Goal: Transaction & Acquisition: Purchase product/service

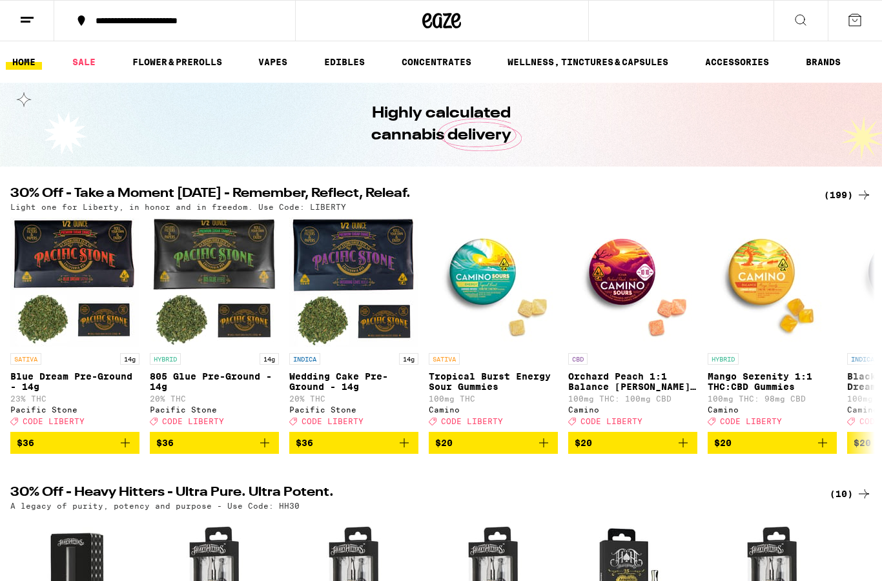
click at [840, 195] on div "(199)" at bounding box center [848, 194] width 48 height 15
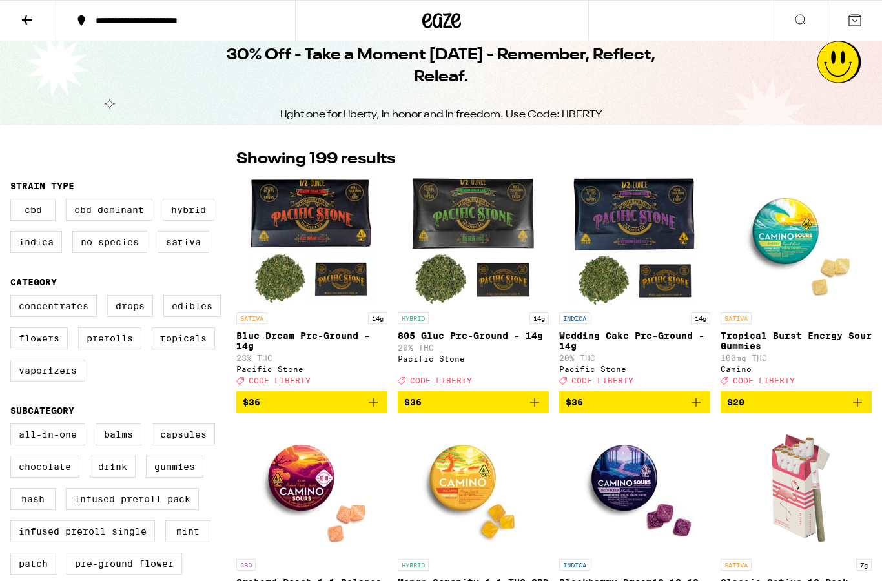
click at [113, 349] on label "Prerolls" at bounding box center [109, 338] width 63 height 22
click at [14, 298] on input "Prerolls" at bounding box center [13, 297] width 1 height 1
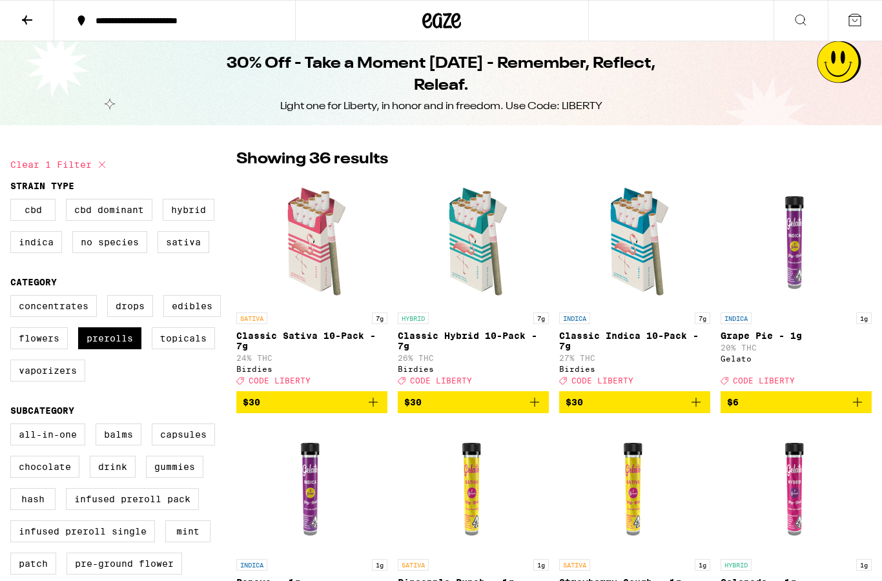
click at [119, 346] on label "Prerolls" at bounding box center [109, 338] width 63 height 22
click at [14, 298] on input "Prerolls" at bounding box center [13, 297] width 1 height 1
checkbox input "false"
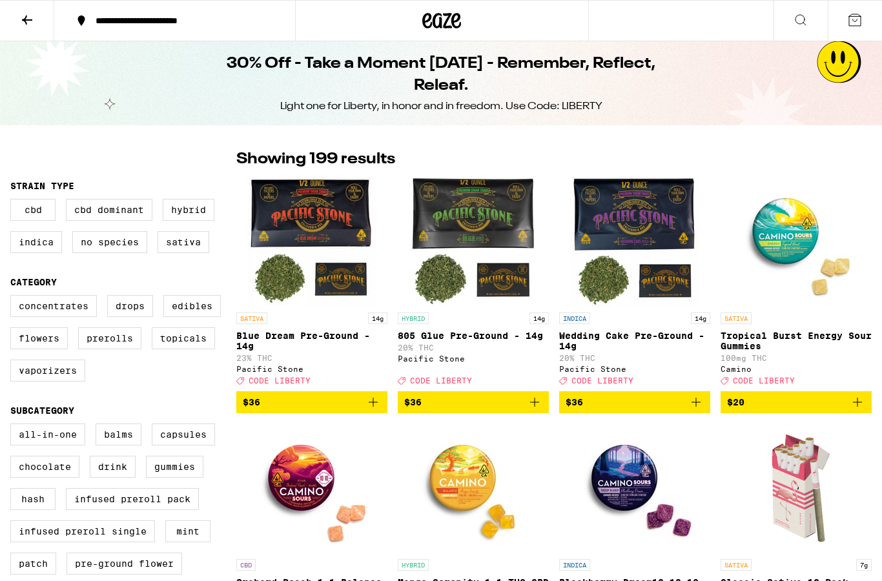
click at [196, 317] on label "Edibles" at bounding box center [191, 306] width 57 height 22
click at [14, 298] on input "Edibles" at bounding box center [13, 297] width 1 height 1
checkbox input "true"
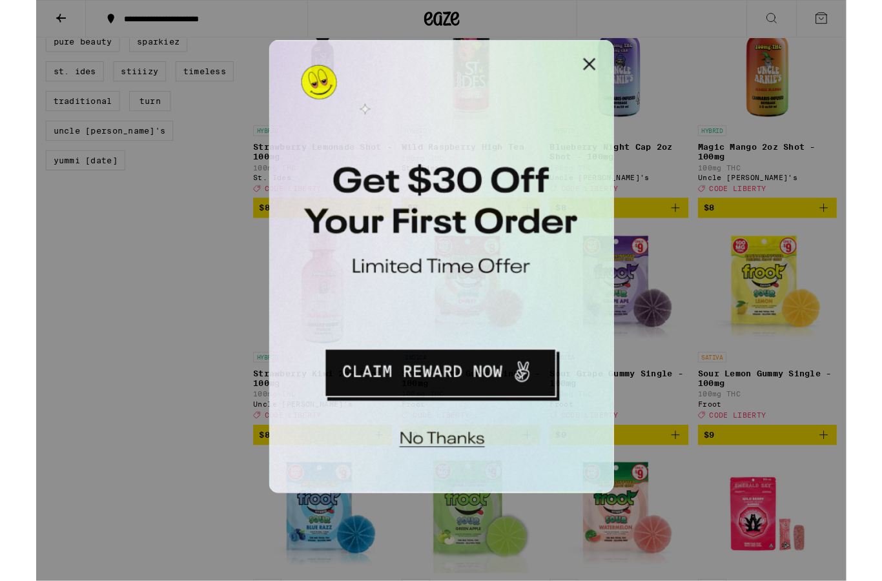
scroll to position [1163, 0]
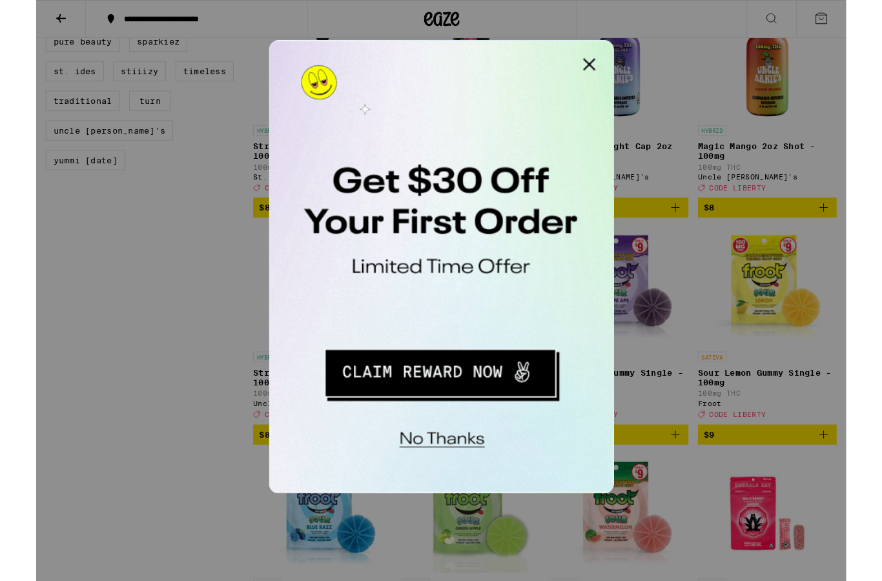
click at [434, 47] on button "Close Modal" at bounding box center [432, 53] width 26 height 26
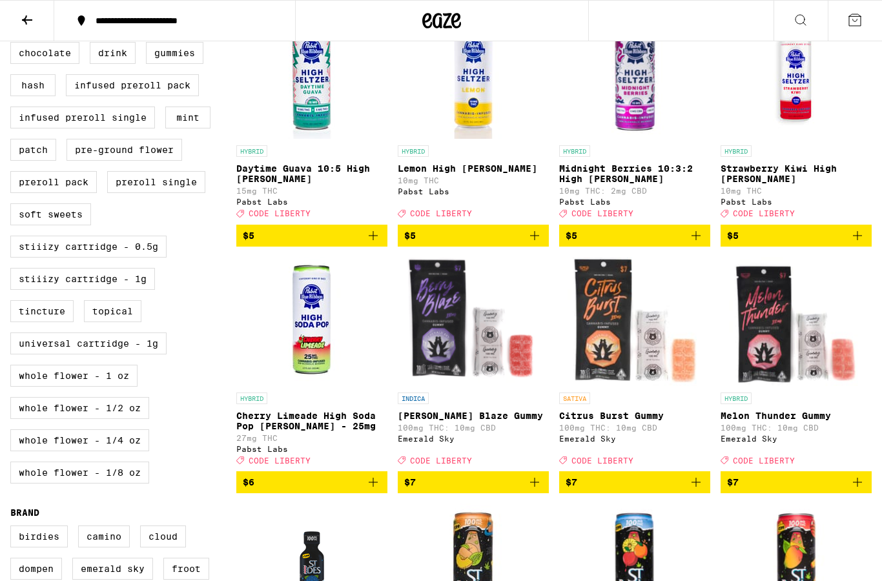
scroll to position [413, 0]
